Goal: Find contact information: Find contact information

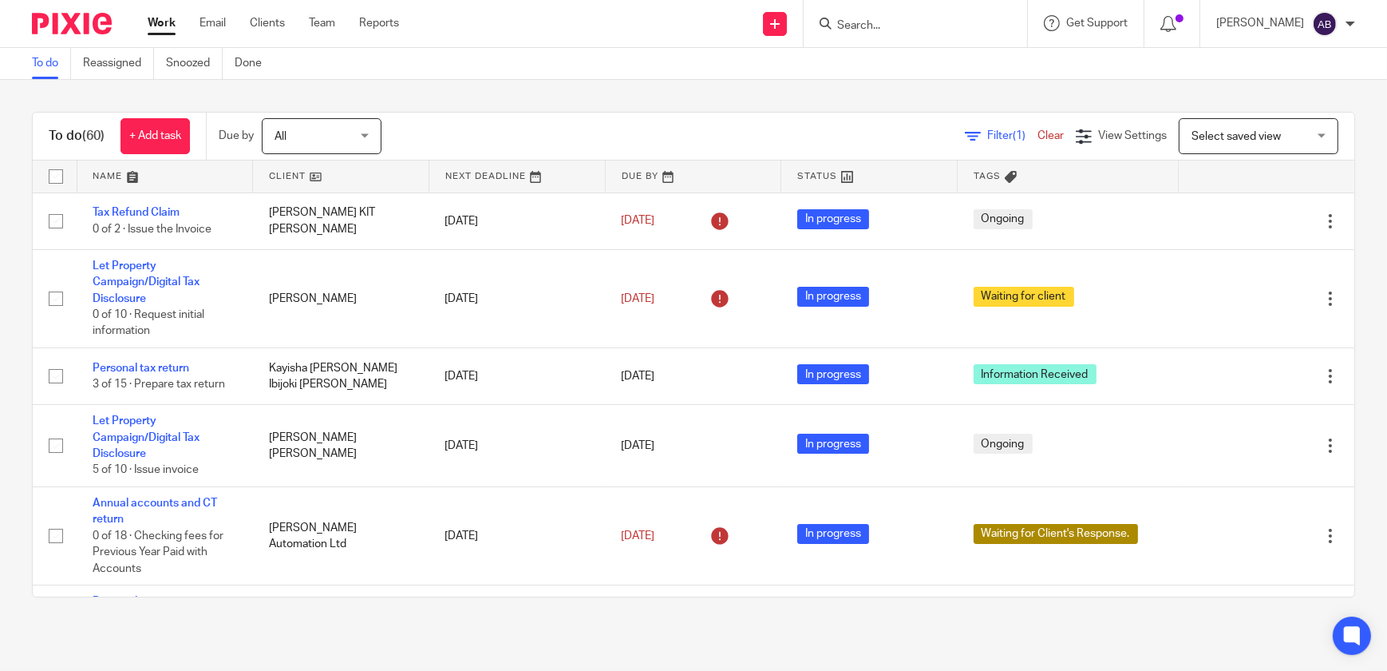
scroll to position [1487, 0]
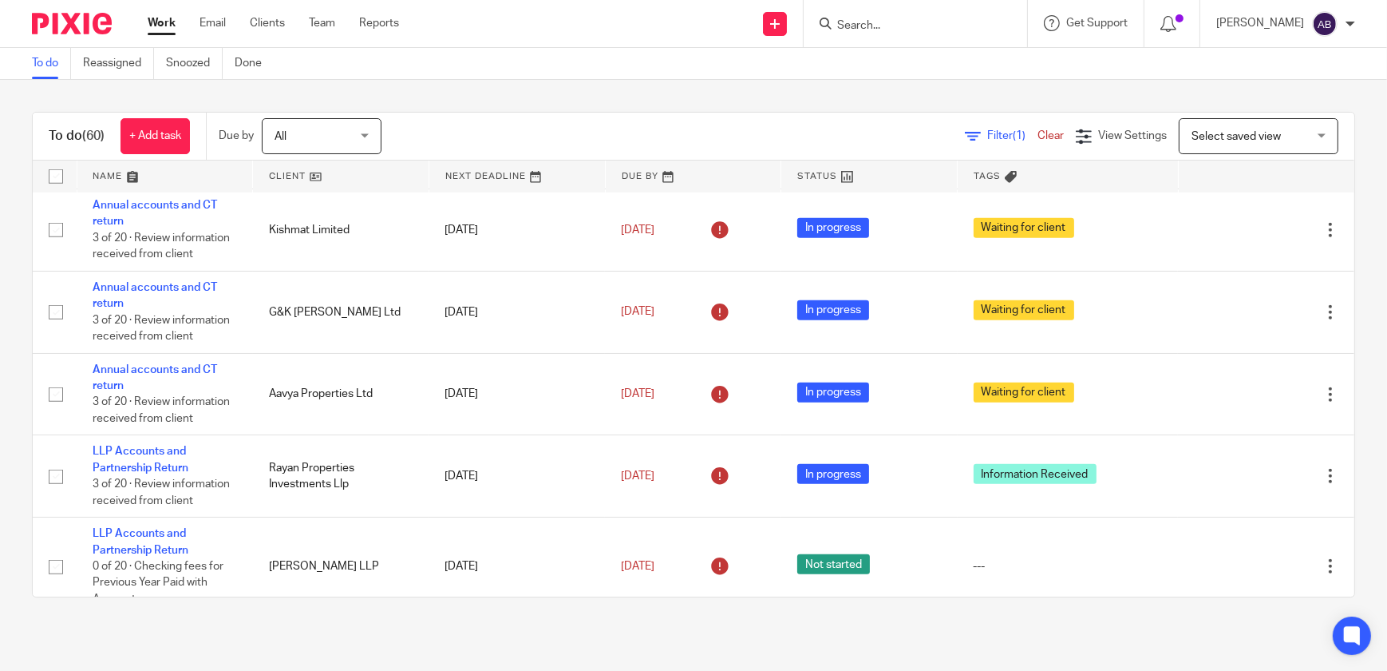
click at [893, 26] on input "Search" at bounding box center [908, 26] width 144 height 14
type input "vanguard"
click button "submit" at bounding box center [0, 0] width 0 height 0
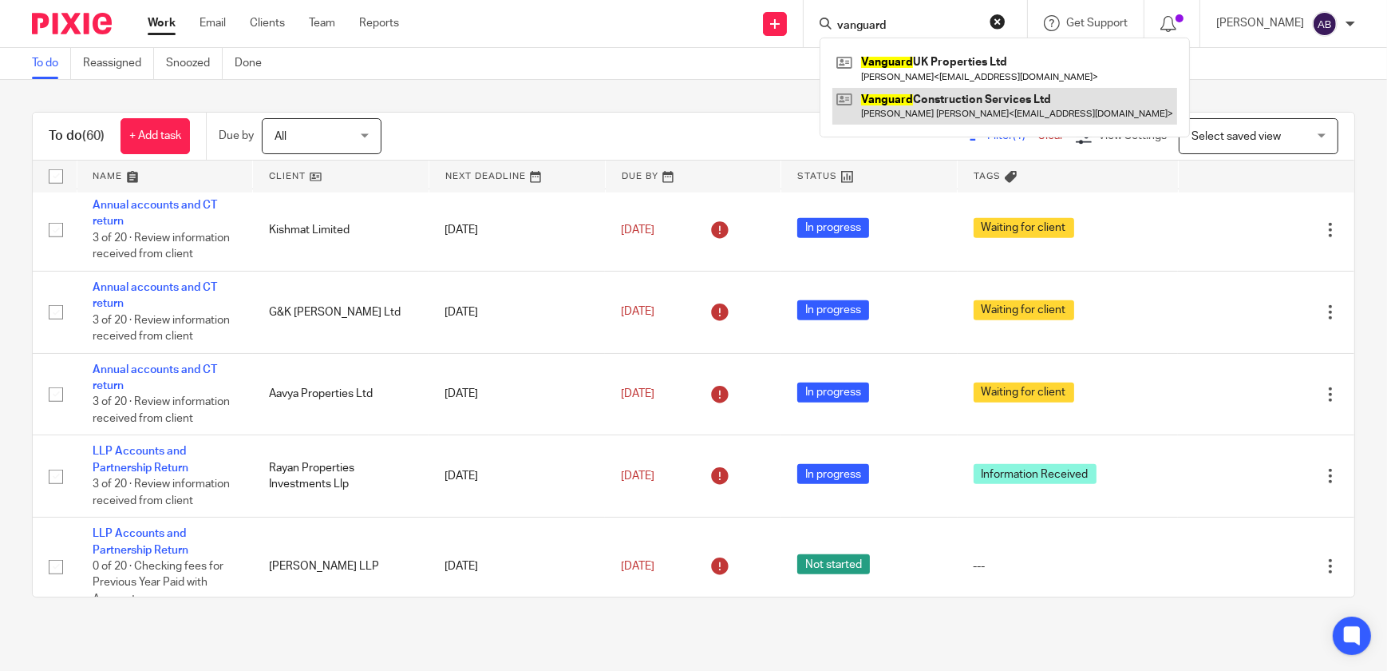
click at [1005, 105] on link at bounding box center [1005, 106] width 345 height 37
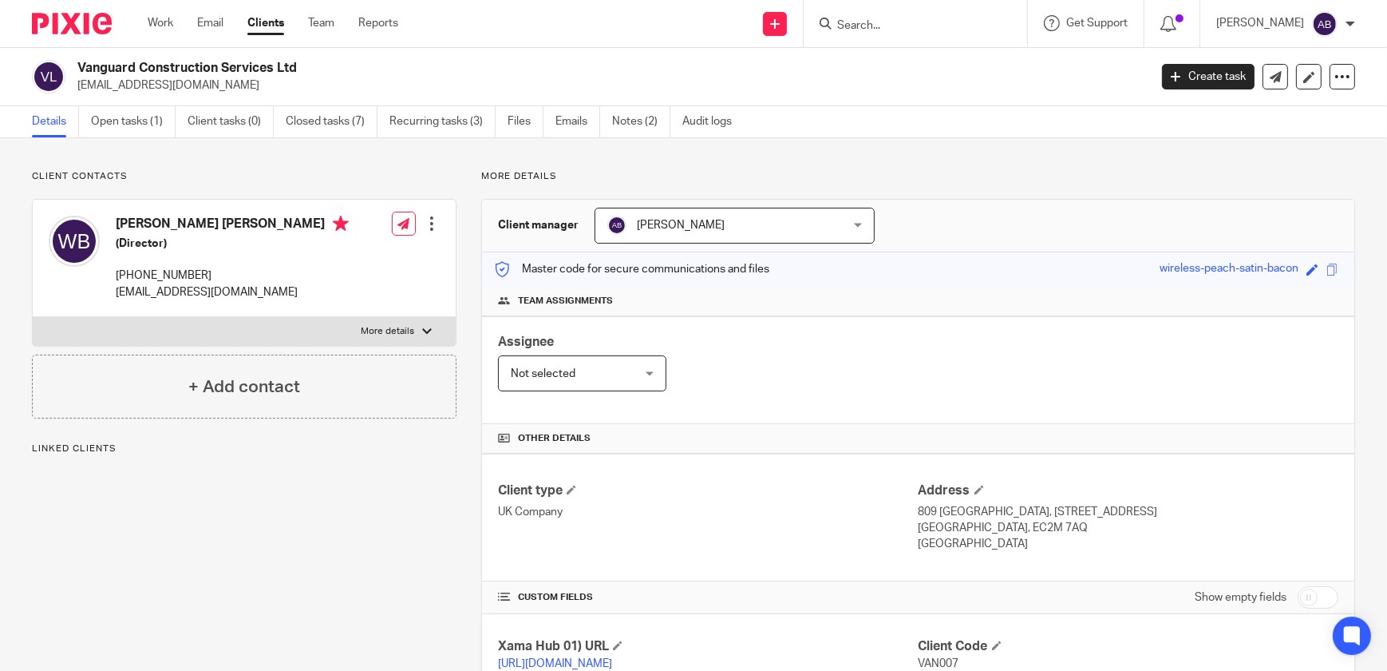
drag, startPoint x: 288, startPoint y: 224, endPoint x: 114, endPoint y: 217, distance: 174.1
click at [114, 217] on div "[PERSON_NAME] [PERSON_NAME] (Director) [PHONE_NUMBER] [EMAIL_ADDRESS][DOMAIN_NA…" at bounding box center [199, 258] width 300 height 101
copy h4 "[PERSON_NAME] [PERSON_NAME]"
drag, startPoint x: 232, startPoint y: 276, endPoint x: 107, endPoint y: 267, distance: 125.7
click at [107, 267] on div "[PERSON_NAME] [PERSON_NAME] (Director) [PHONE_NUMBER] [EMAIL_ADDRESS][DOMAIN_NA…" at bounding box center [199, 258] width 300 height 101
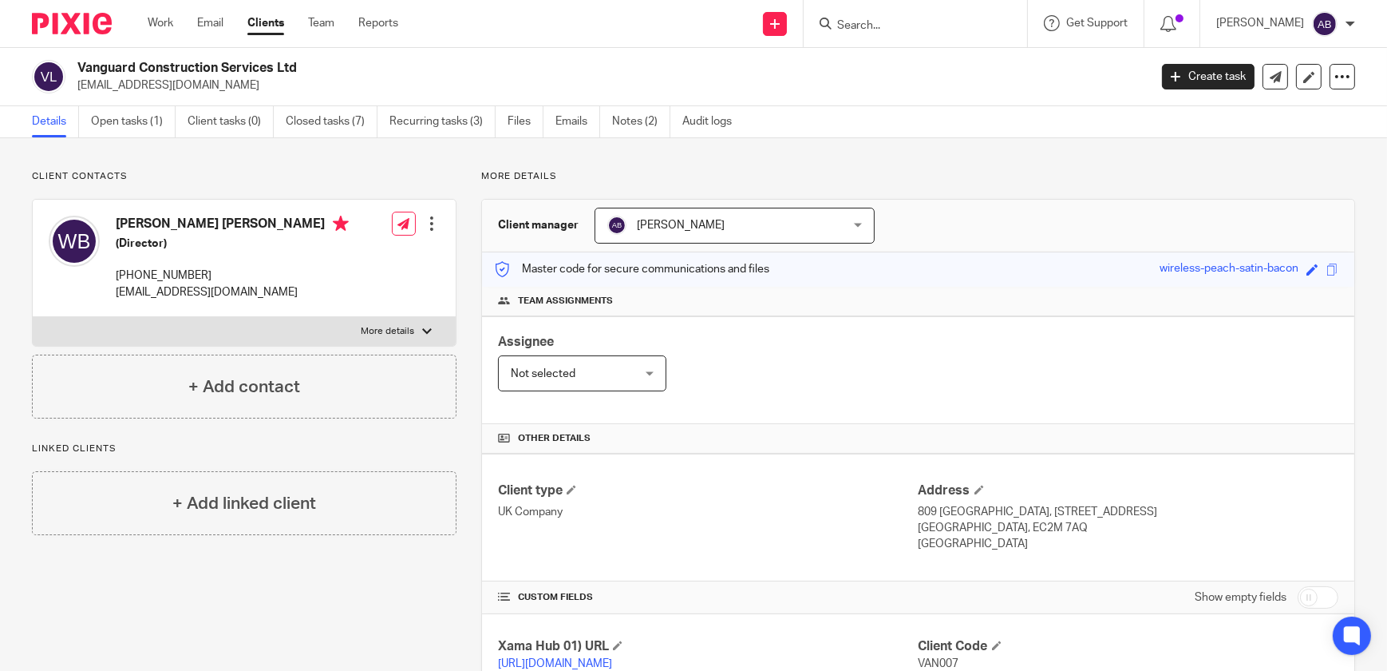
copy p "44 (0) 7734 943 455"
